Goal: Task Accomplishment & Management: Use online tool/utility

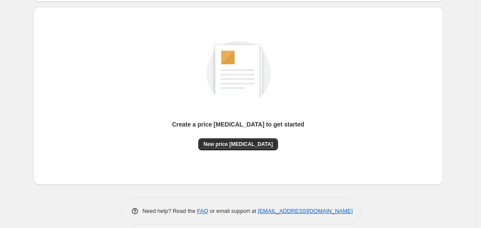
scroll to position [95, 0]
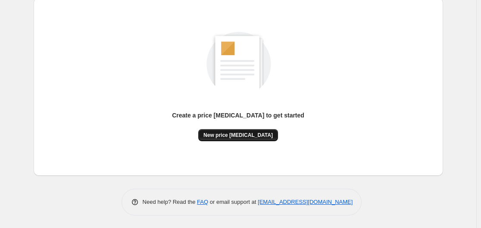
click at [255, 135] on span "New price [MEDICAL_DATA]" at bounding box center [237, 134] width 69 height 7
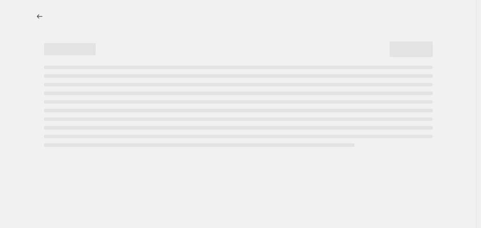
select select "percentage"
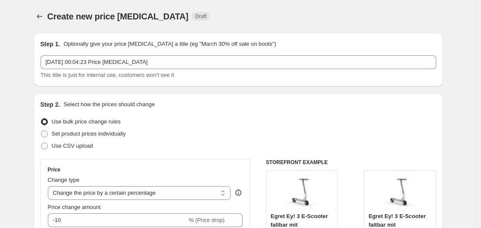
scroll to position [129, 0]
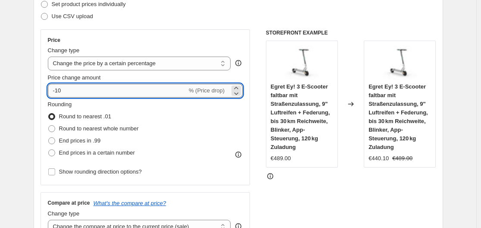
drag, startPoint x: 56, startPoint y: 90, endPoint x: 64, endPoint y: 89, distance: 7.8
click at [64, 89] on input "-10" at bounding box center [117, 91] width 139 height 14
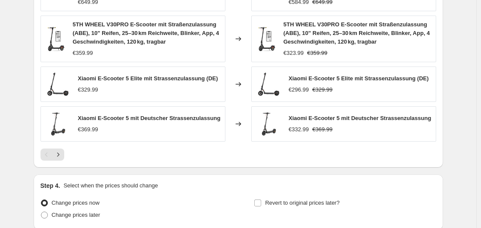
scroll to position [677, 0]
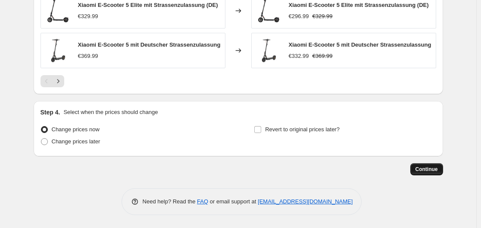
type input "-30"
click at [421, 170] on span "Continue" at bounding box center [427, 169] width 22 height 7
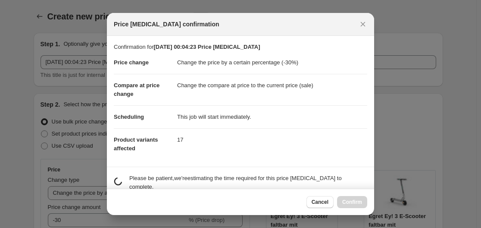
scroll to position [0, 0]
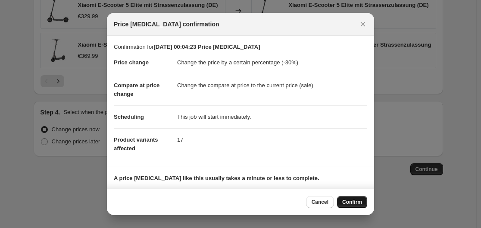
click at [352, 201] on span "Confirm" at bounding box center [352, 201] width 20 height 7
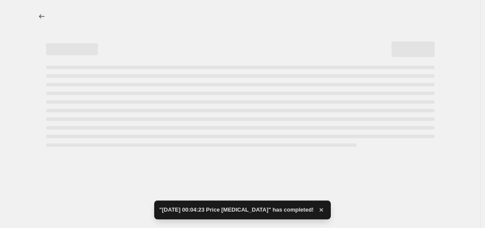
select select "percentage"
